Goal: Information Seeking & Learning: Learn about a topic

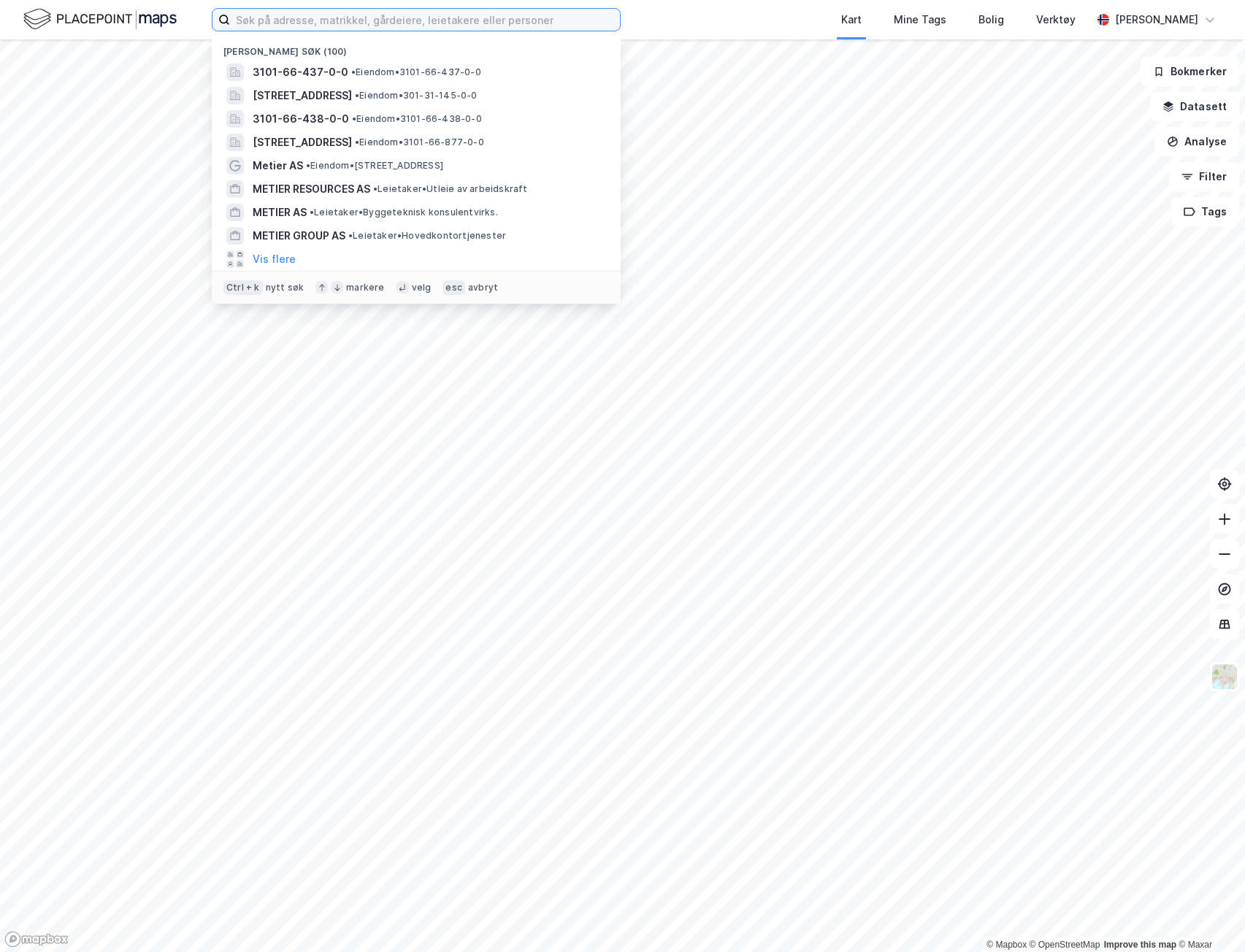
click at [489, 18] on input at bounding box center [424, 20] width 389 height 22
click at [436, 73] on span "• Eiendom • 3101-66-437-0-0" at bounding box center [416, 73] width 129 height 12
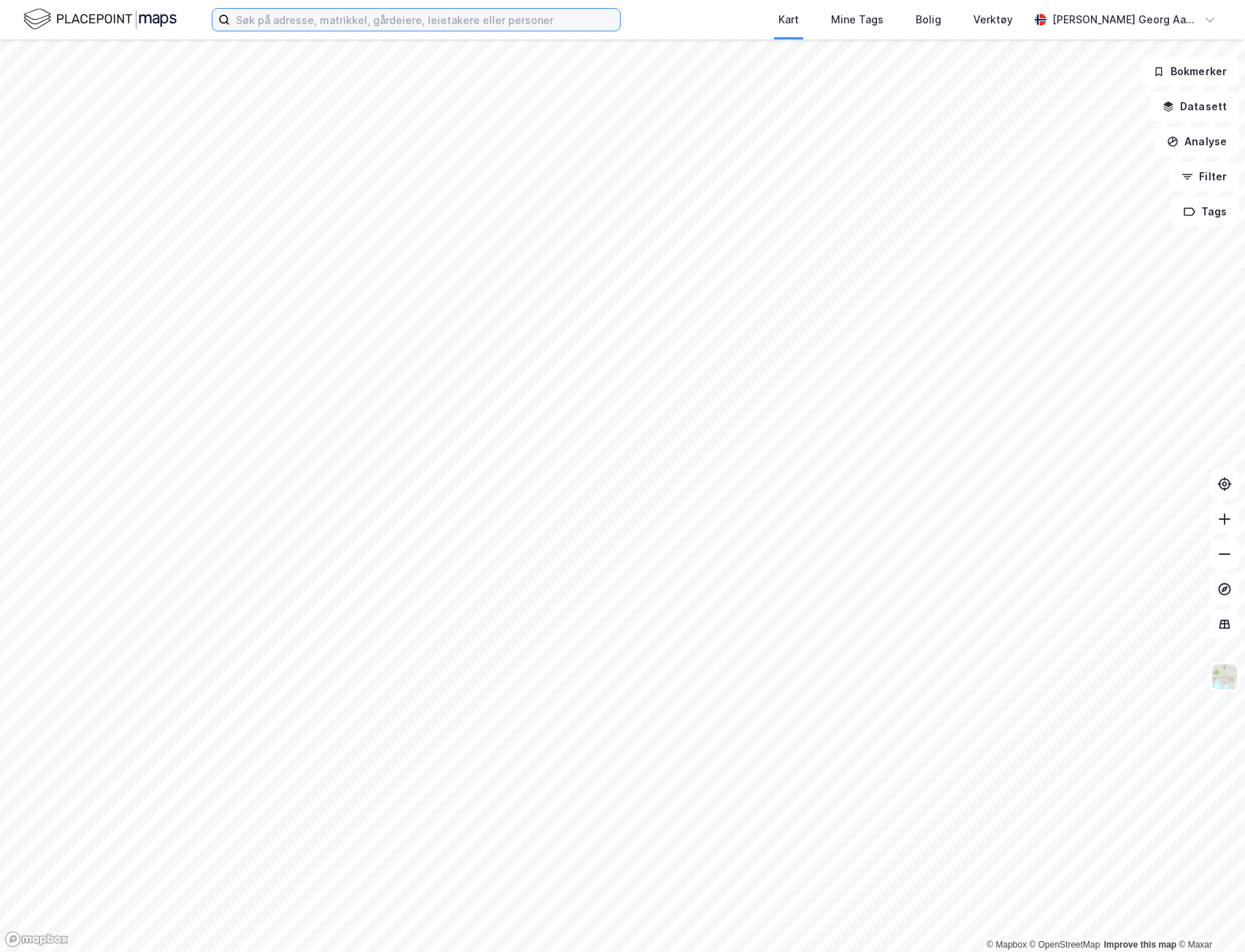
click at [430, 14] on input at bounding box center [424, 20] width 389 height 22
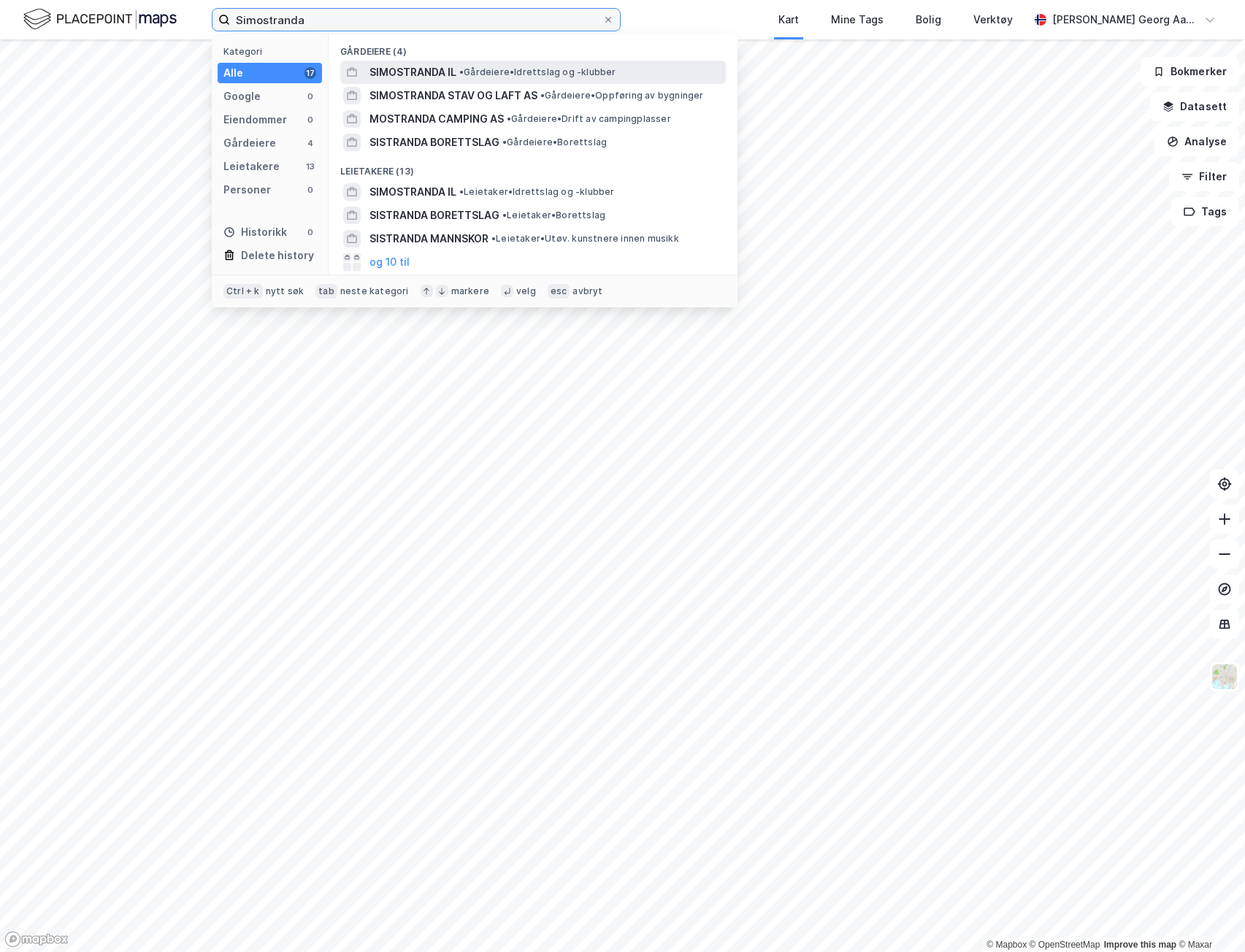
type input "Simostranda"
click at [387, 74] on span "SIMOSTRANDA IL" at bounding box center [412, 73] width 87 height 18
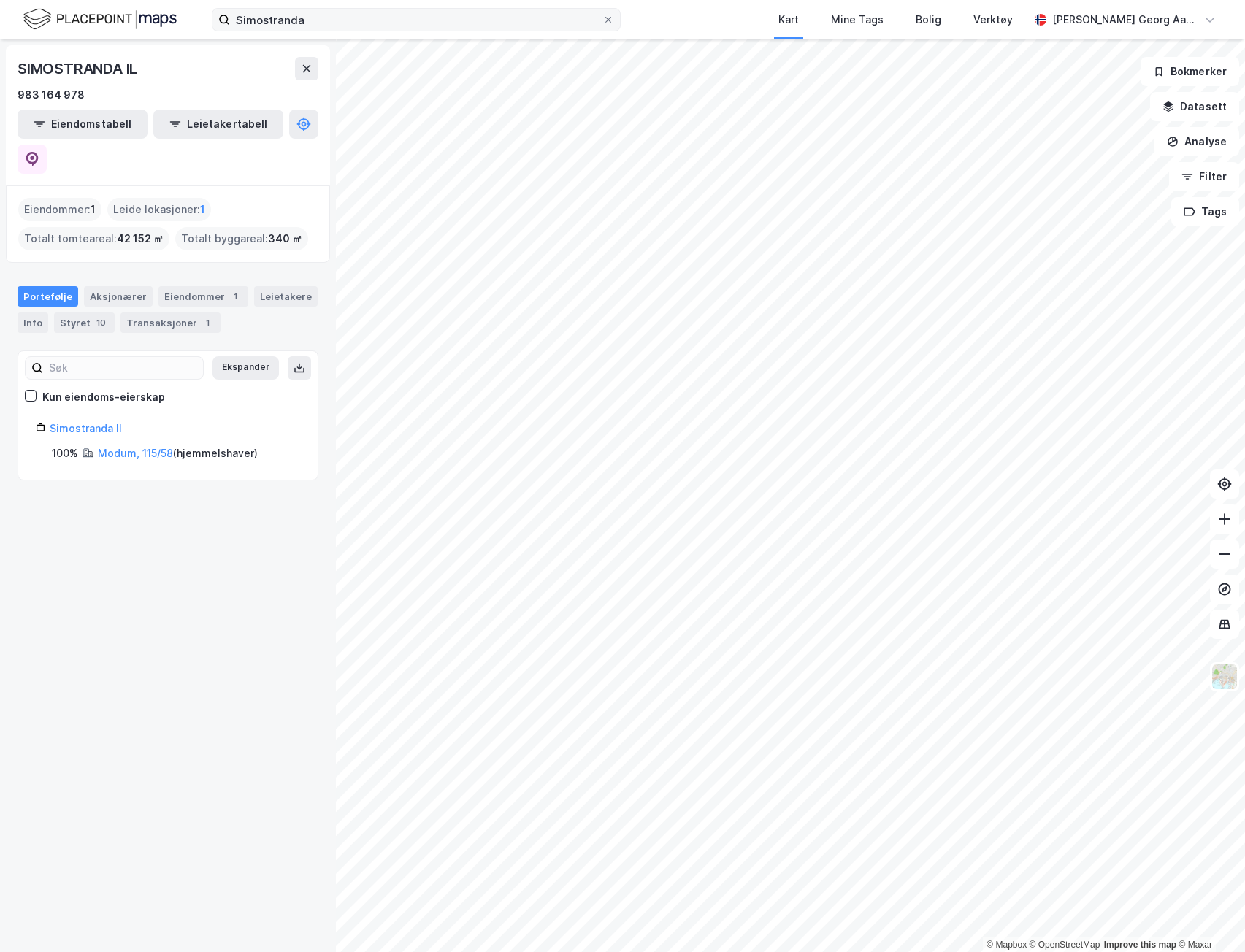
click at [608, 19] on icon at bounding box center [608, 19] width 9 height 9
click at [603, 19] on input "Simostranda" at bounding box center [416, 20] width 373 height 22
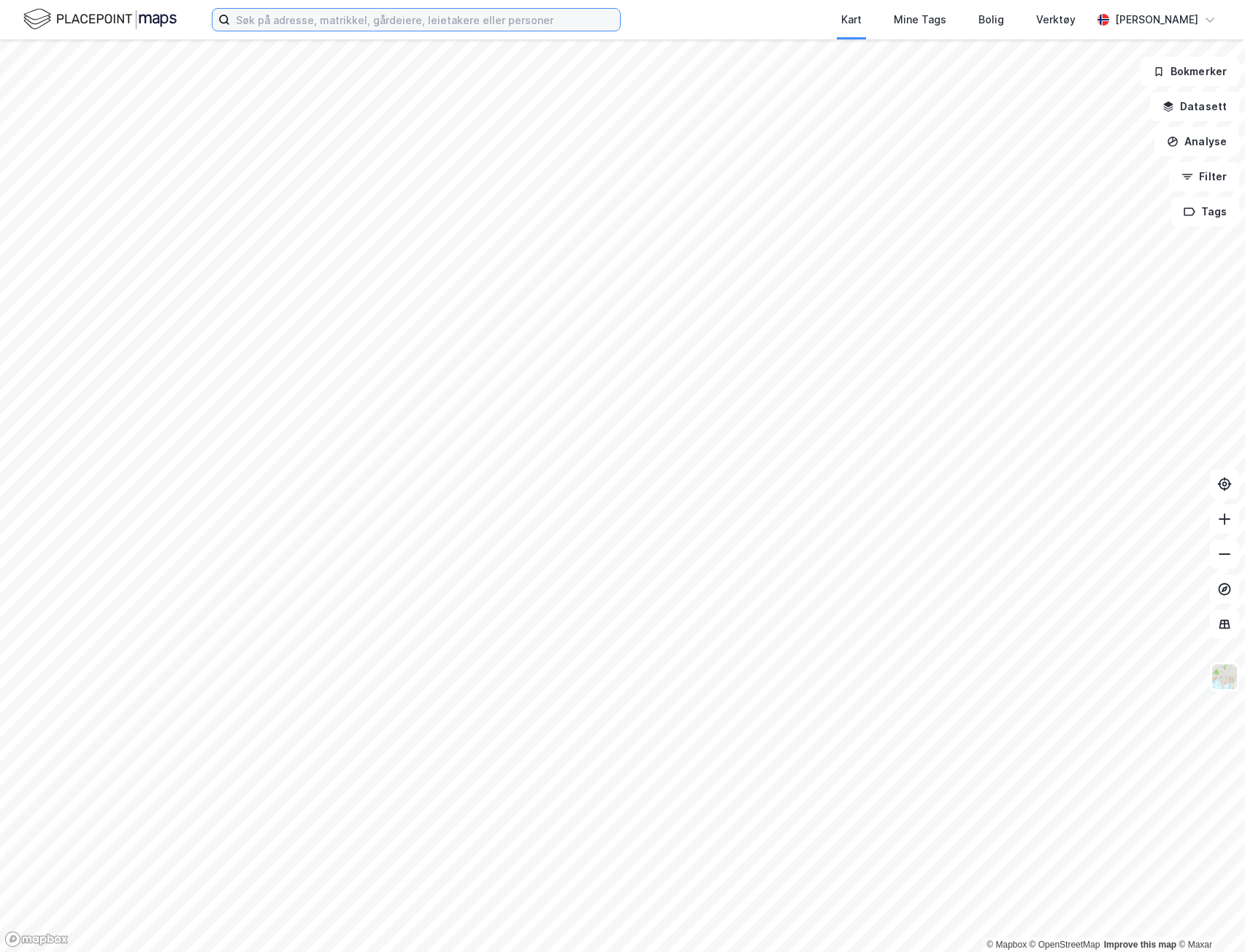
click at [404, 14] on input at bounding box center [424, 20] width 389 height 22
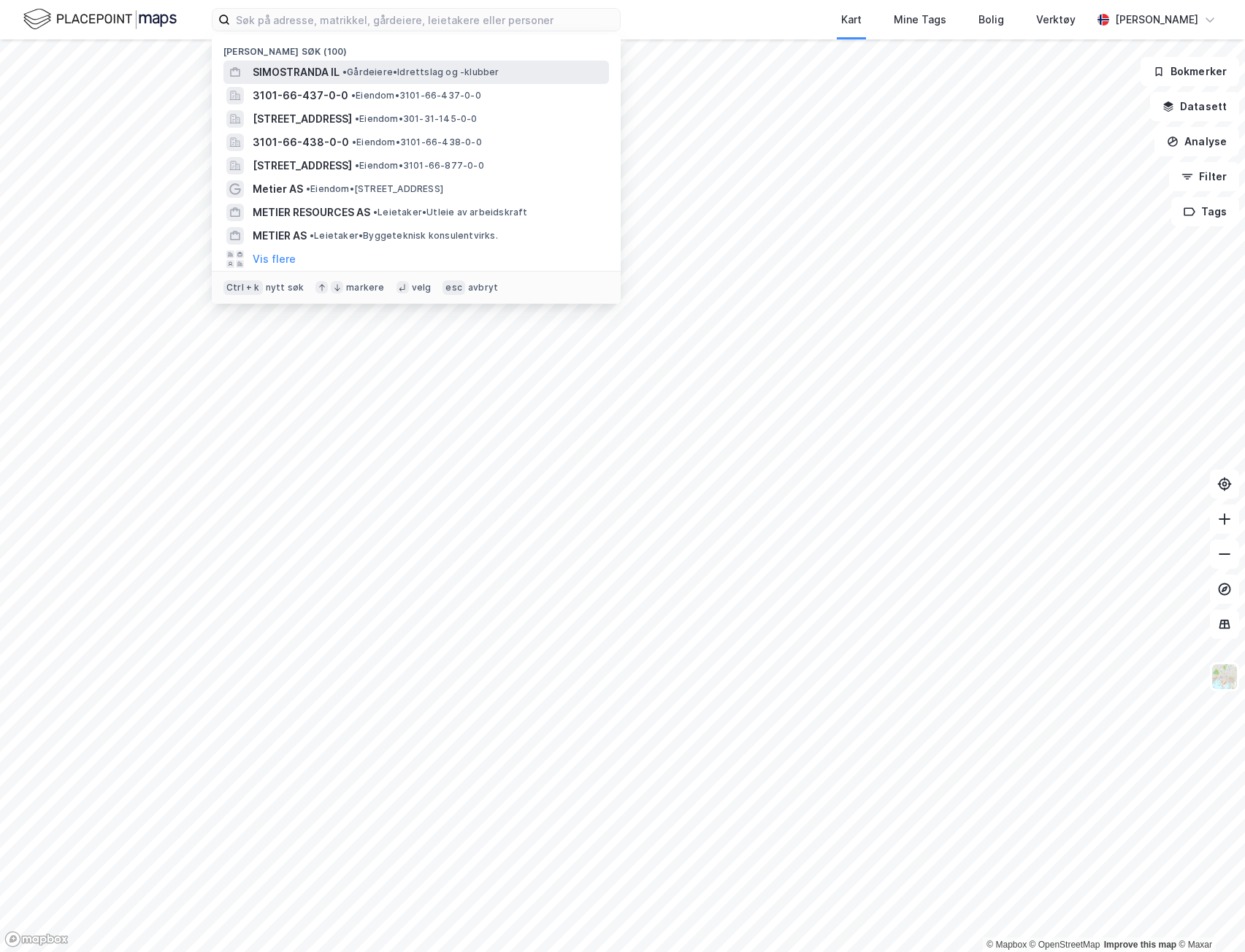
click at [339, 64] on span "SIMOSTRANDA IL" at bounding box center [296, 73] width 87 height 18
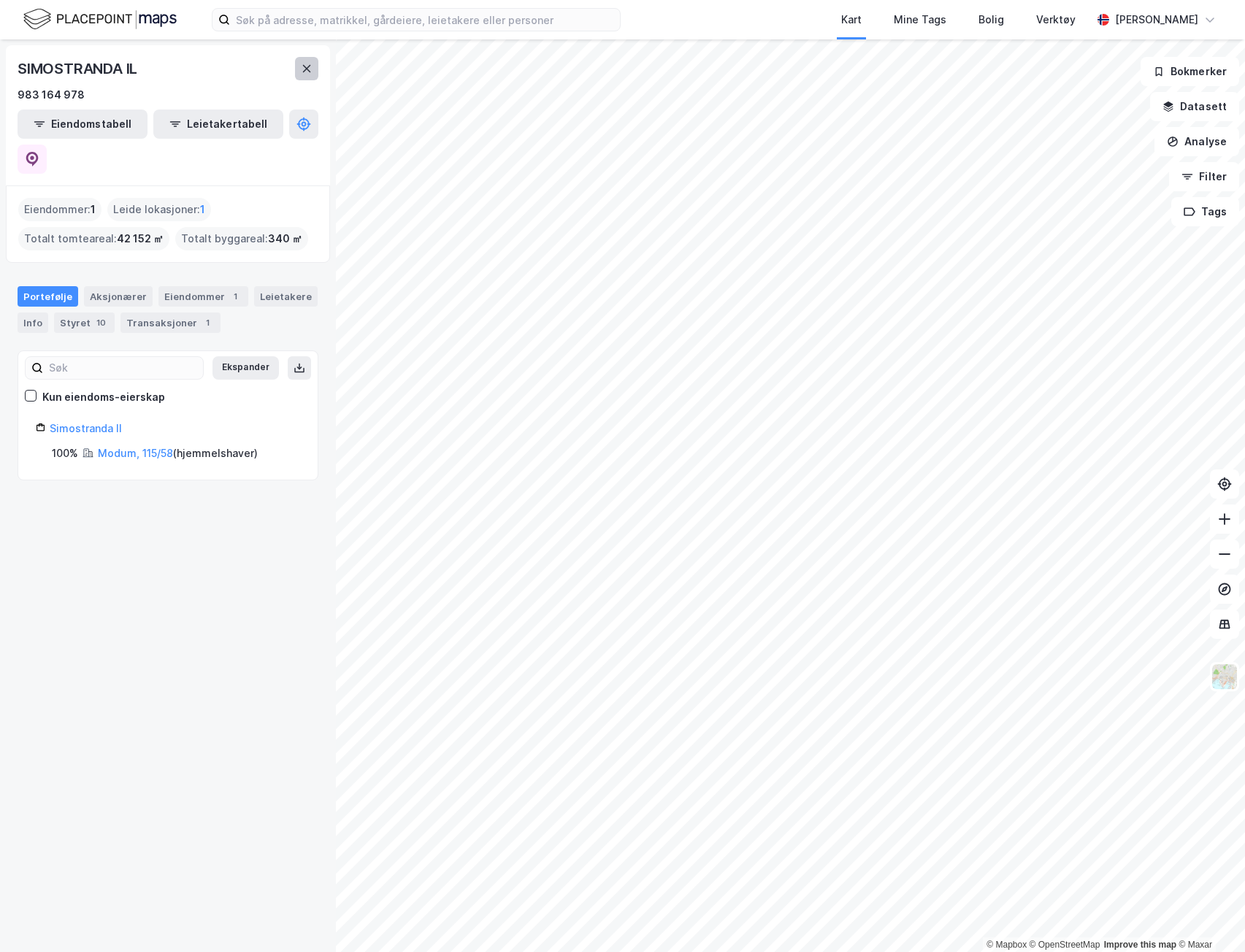
click at [310, 67] on icon at bounding box center [307, 69] width 12 height 12
